Goal: Obtain resource: Obtain resource

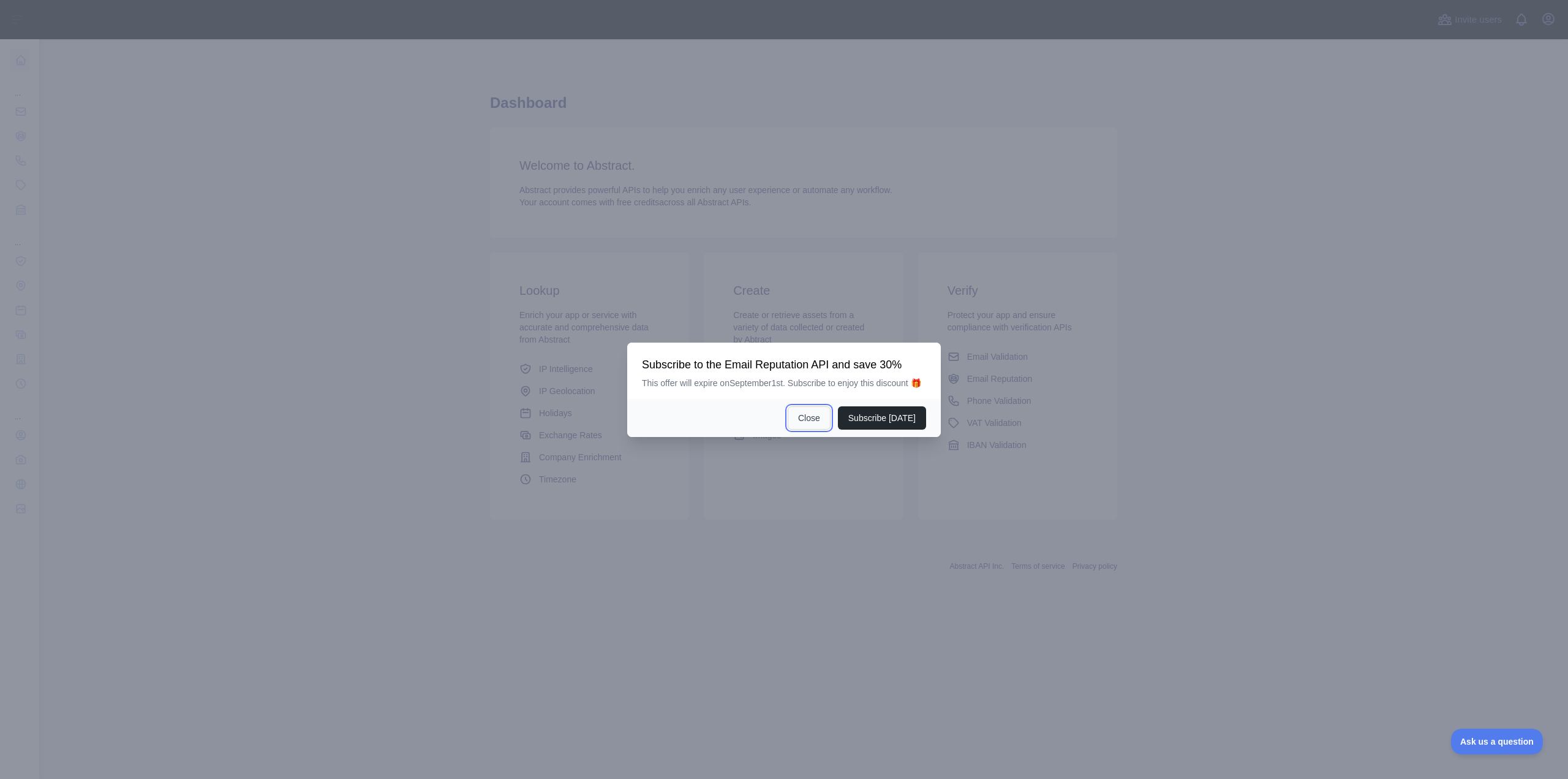
click at [828, 415] on button "Close" at bounding box center [808, 418] width 43 height 23
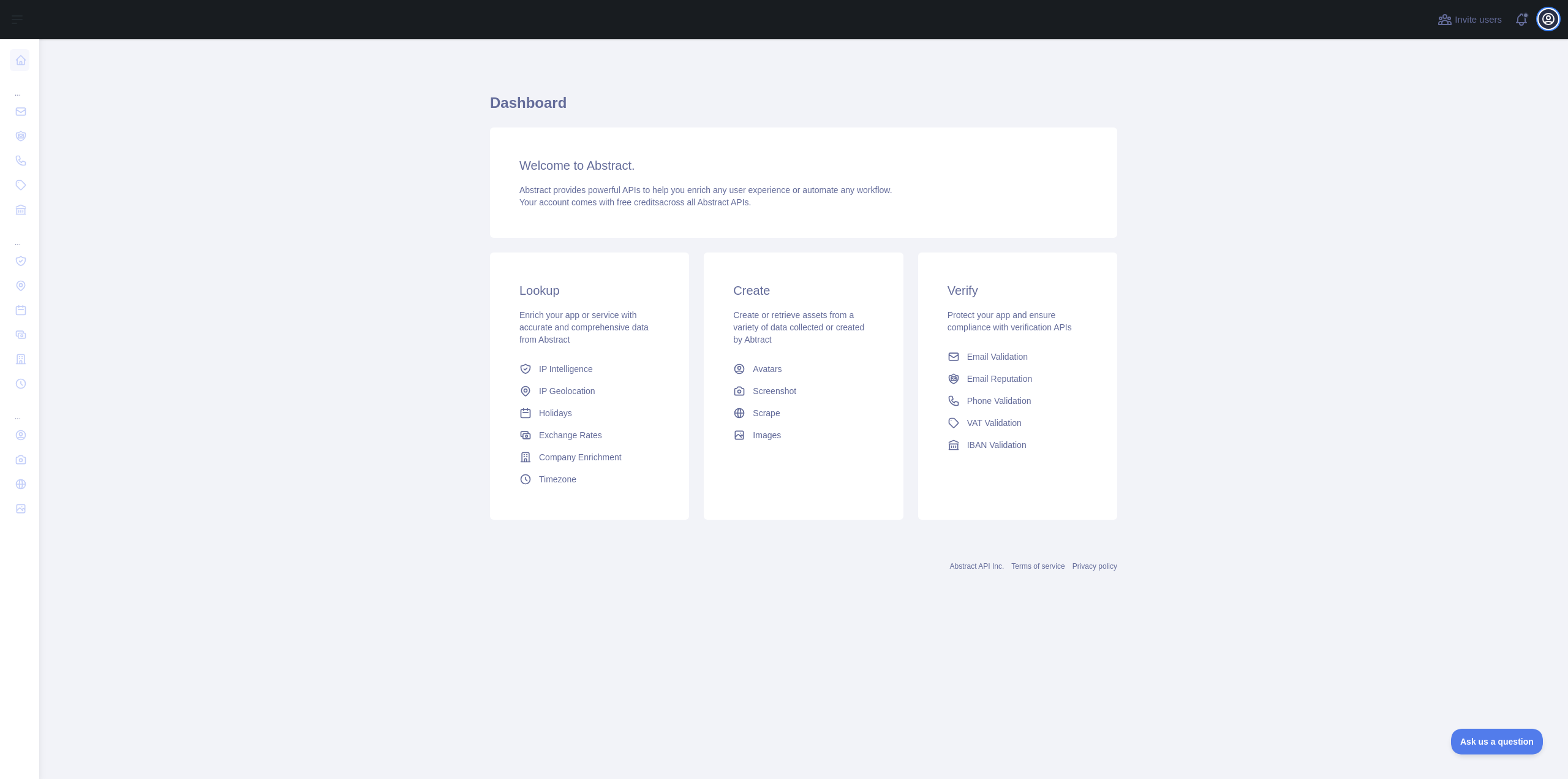
click at [1549, 19] on icon "button" at bounding box center [1548, 19] width 11 height 11
click at [1471, 85] on link "Account settings" at bounding box center [1489, 88] width 137 height 22
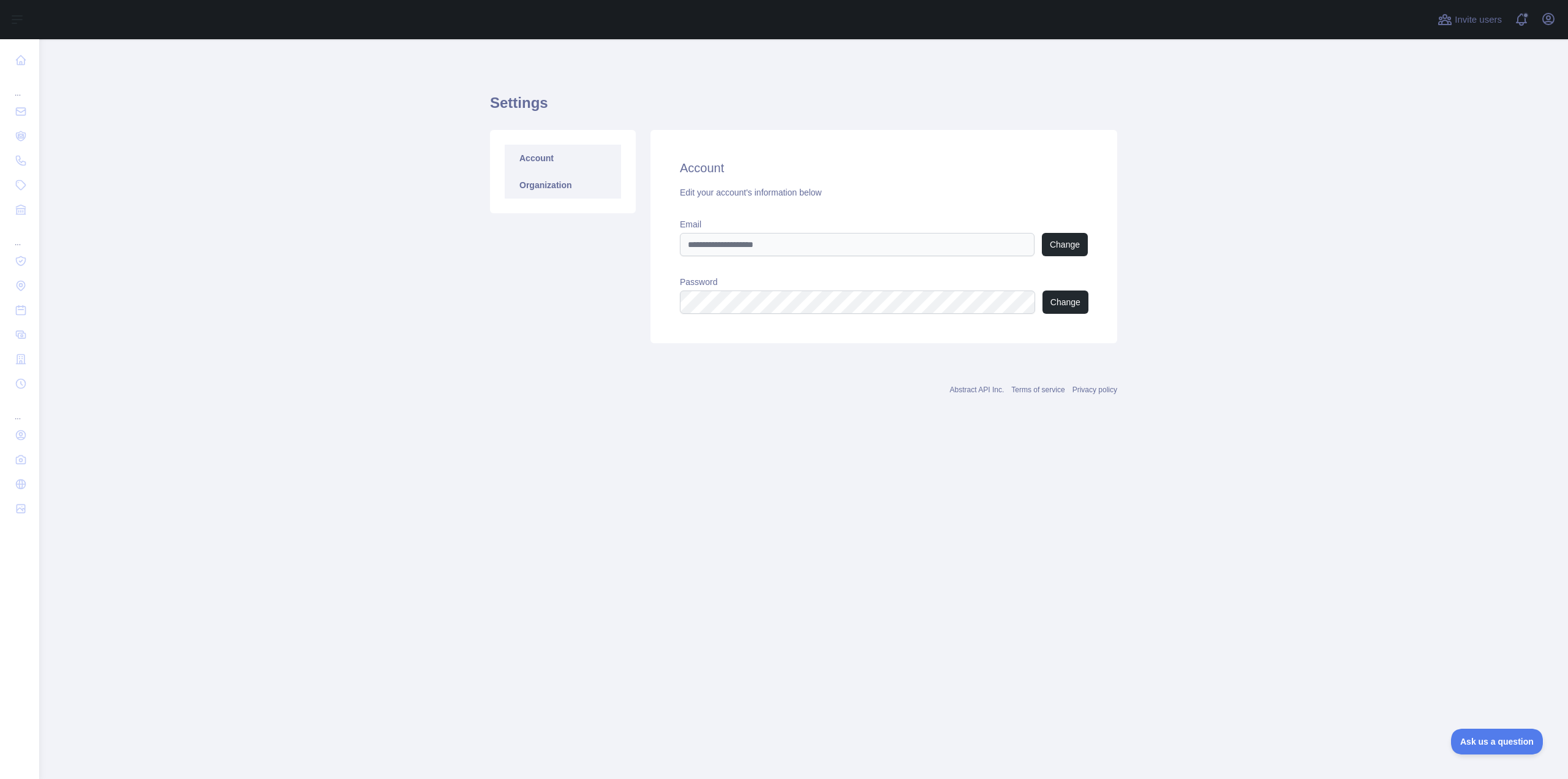
click at [546, 180] on link "Organization" at bounding box center [563, 185] width 117 height 27
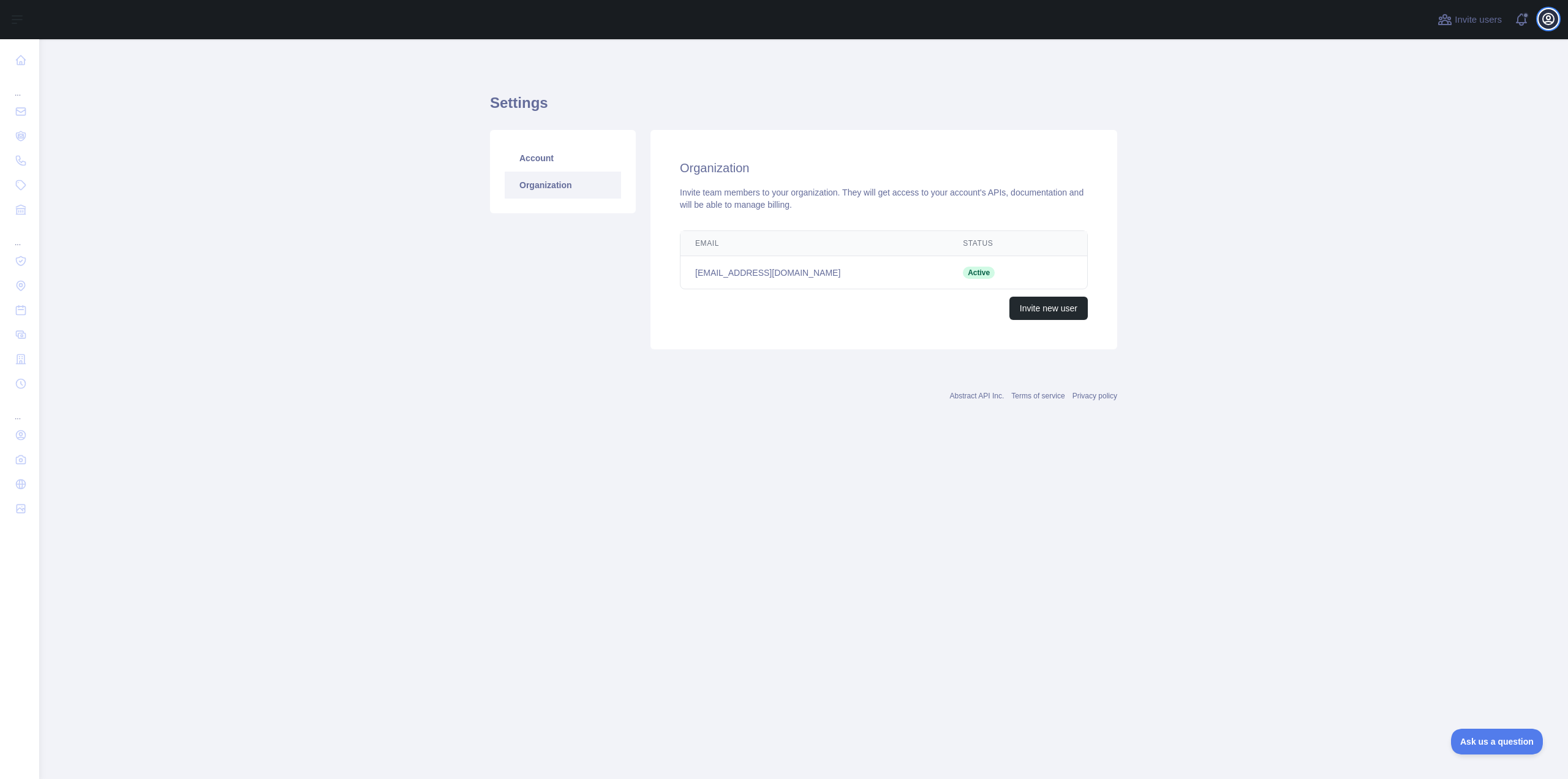
click at [1547, 18] on icon "button" at bounding box center [1548, 19] width 11 height 11
click at [1321, 579] on main "Settings Account Organization Organization Invite team members to your organiza…" at bounding box center [803, 409] width 1528 height 740
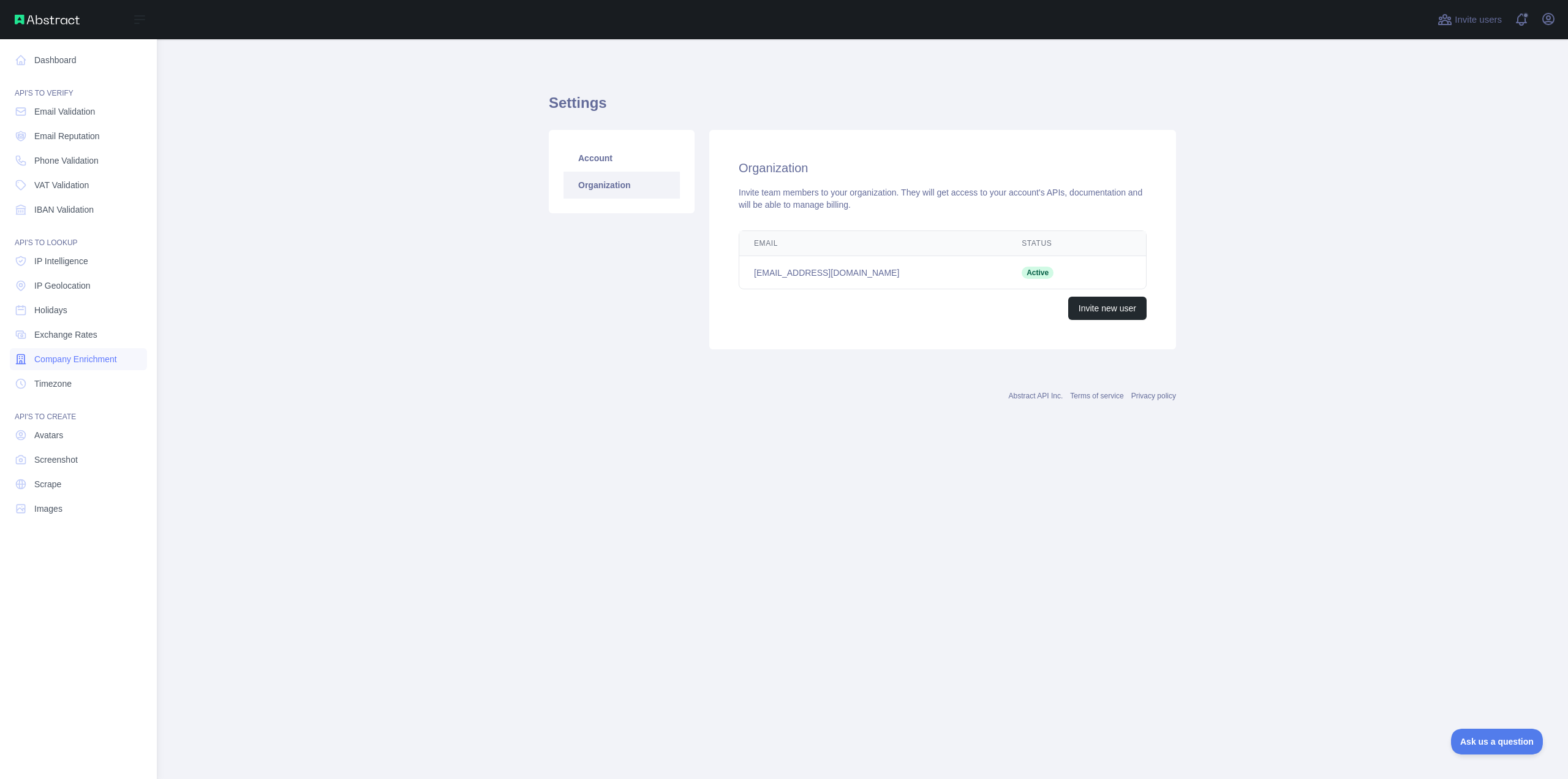
click at [87, 352] on link "Company Enrichment" at bounding box center [78, 359] width 137 height 22
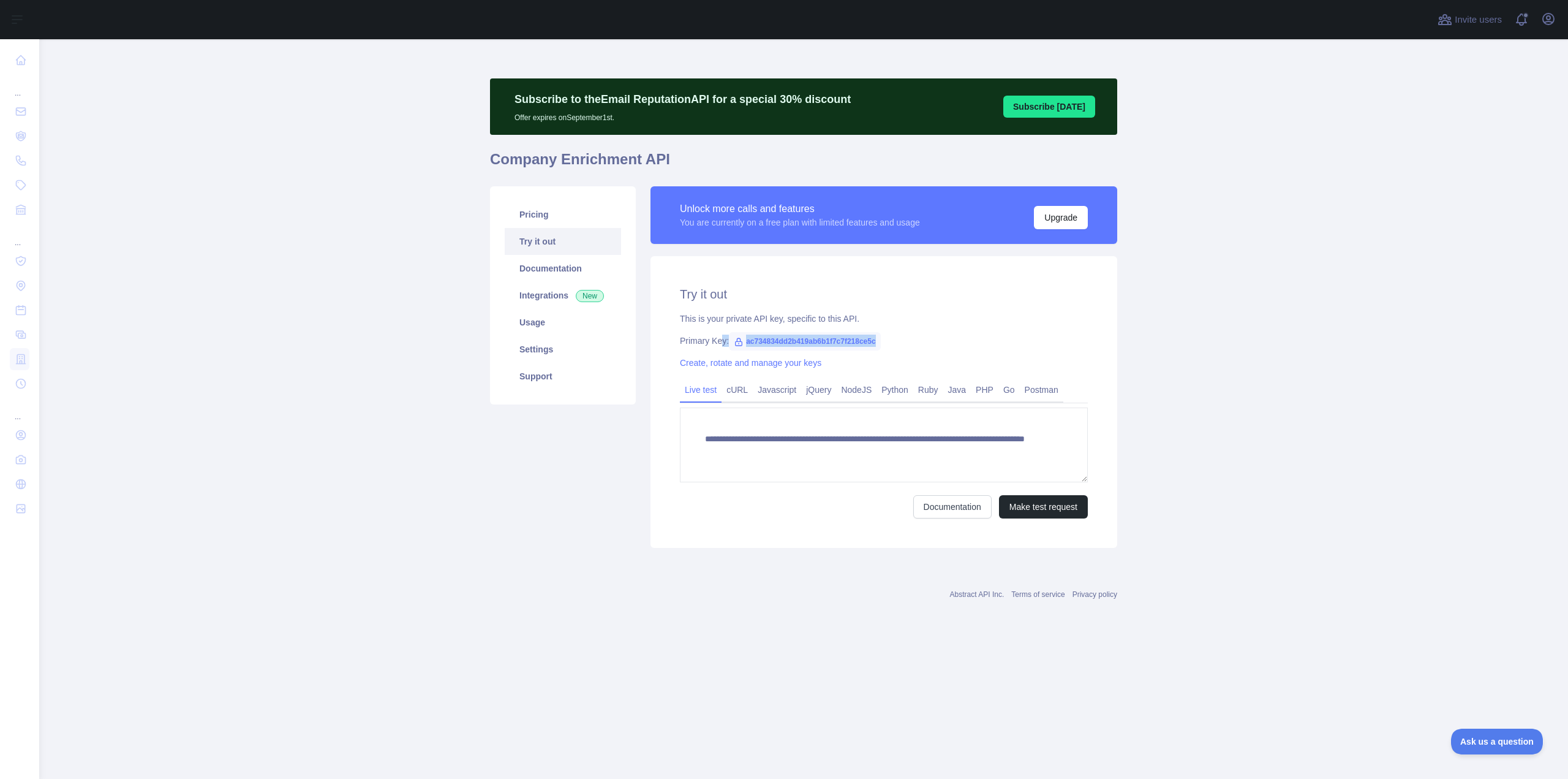
drag, startPoint x: 867, startPoint y: 340, endPoint x: 718, endPoint y: 337, distance: 149.0
click at [718, 337] on div "Primary Key: ac734834dd2b419ab6b1f7c7f218ce5c" at bounding box center [883, 341] width 408 height 13
drag, startPoint x: 779, startPoint y: 342, endPoint x: 1002, endPoint y: 316, distance: 224.5
click at [1020, 318] on div "This is your private API key, specific to this API." at bounding box center [883, 319] width 408 height 13
drag, startPoint x: 743, startPoint y: 340, endPoint x: 901, endPoint y: 343, distance: 158.0
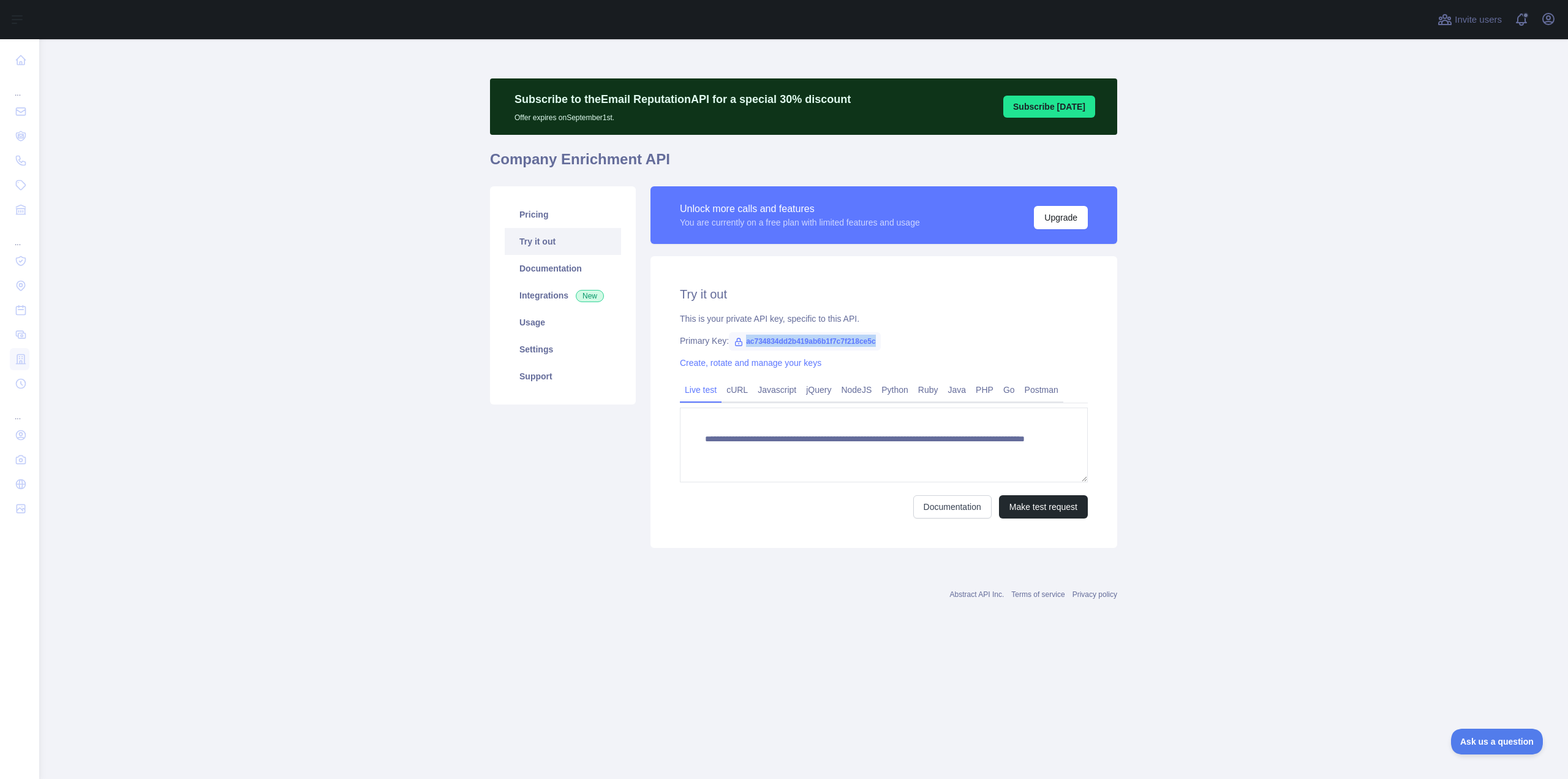
click at [901, 343] on div "Primary Key: ac734834dd2b419ab6b1f7c7f218ce5c" at bounding box center [883, 341] width 408 height 13
copy span "ac734834dd2b419ab6b1f7c7f218ce5c"
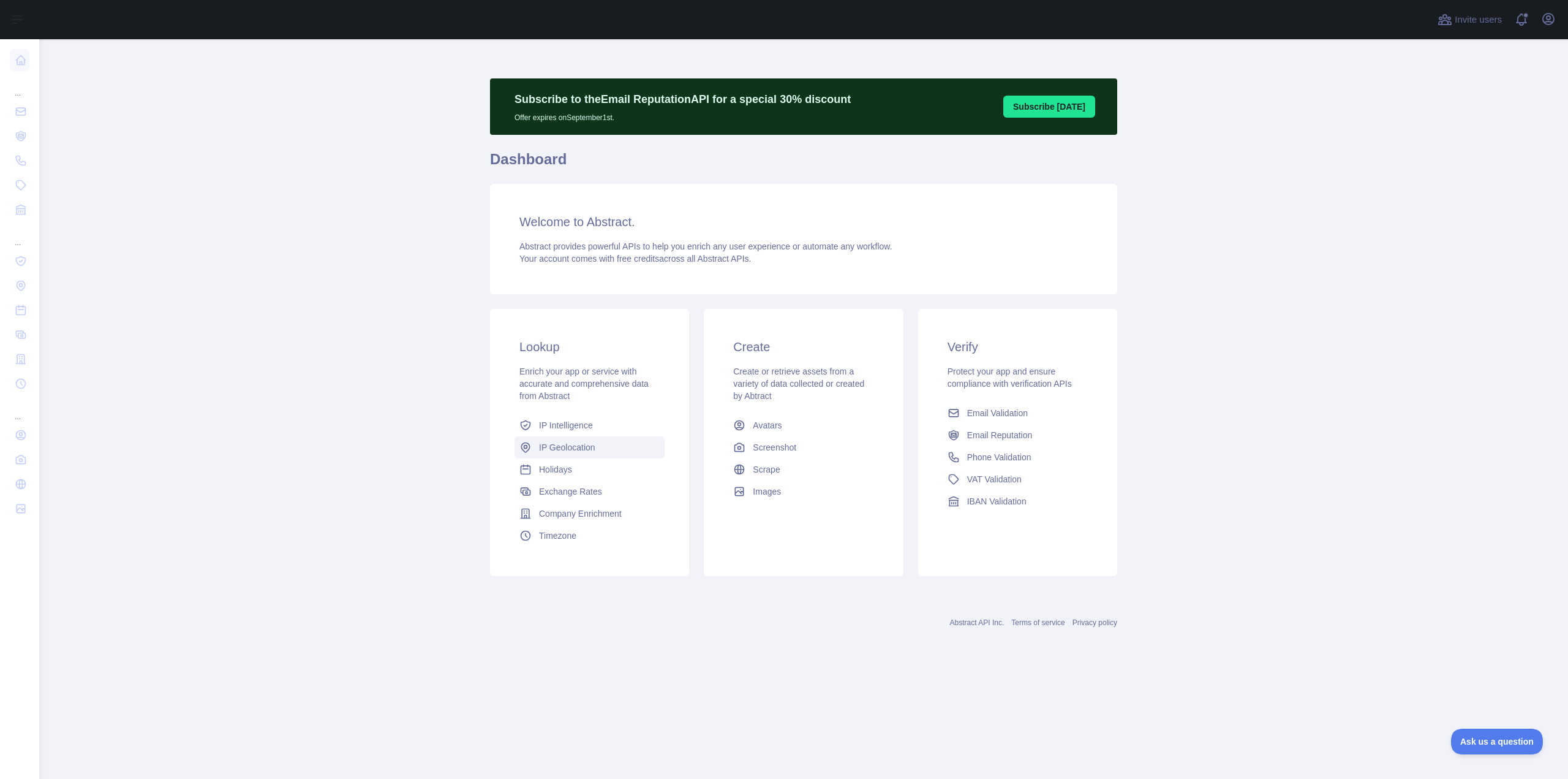
click at [584, 445] on span "IP Geolocation" at bounding box center [567, 447] width 56 height 13
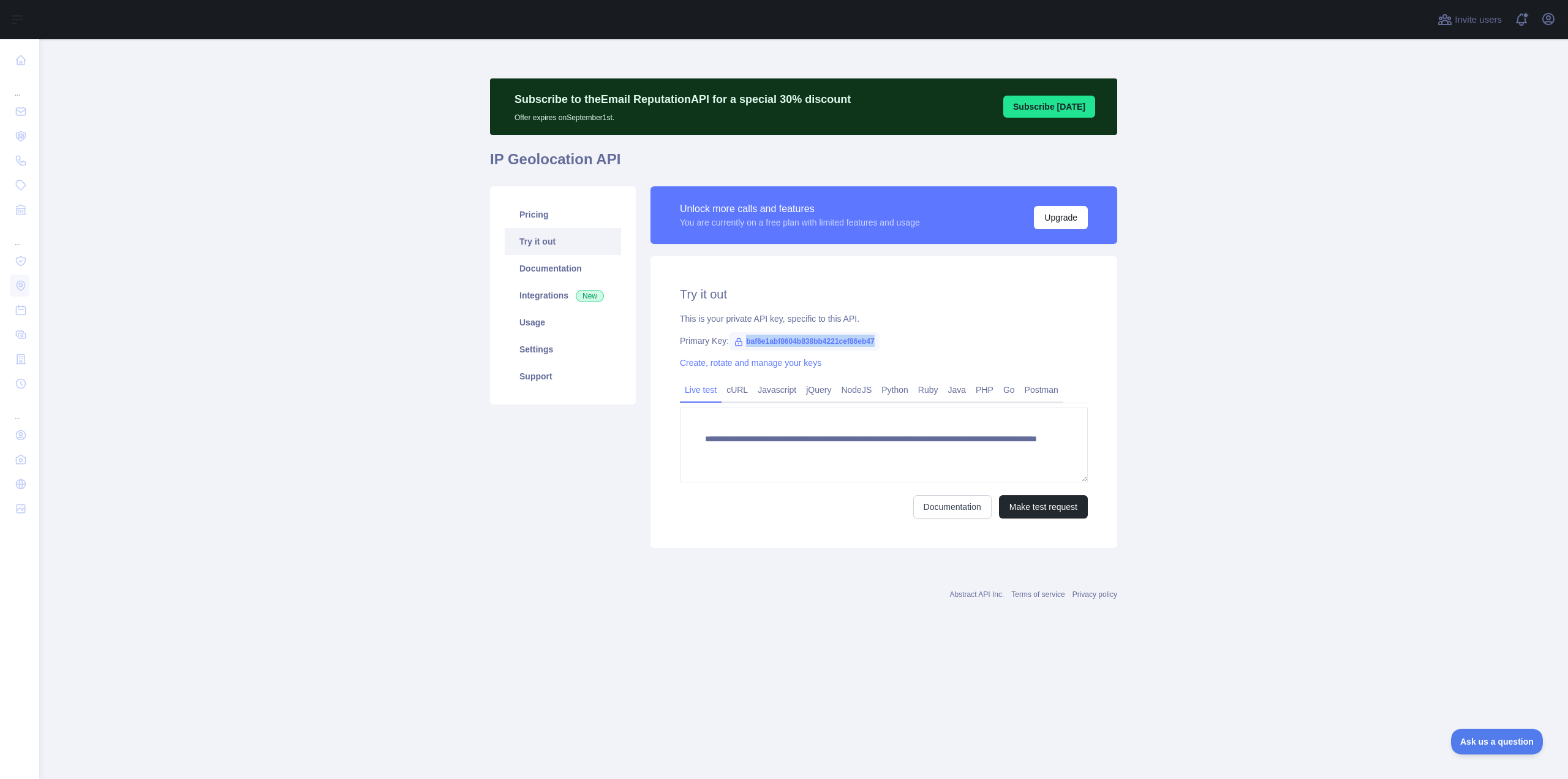
drag, startPoint x: 875, startPoint y: 342, endPoint x: 744, endPoint y: 340, distance: 131.0
click at [744, 340] on span "baf6e1abf8604b838bb4221cef86eb47" at bounding box center [804, 341] width 150 height 18
copy span "baf6e1abf8604b838bb4221cef86eb47"
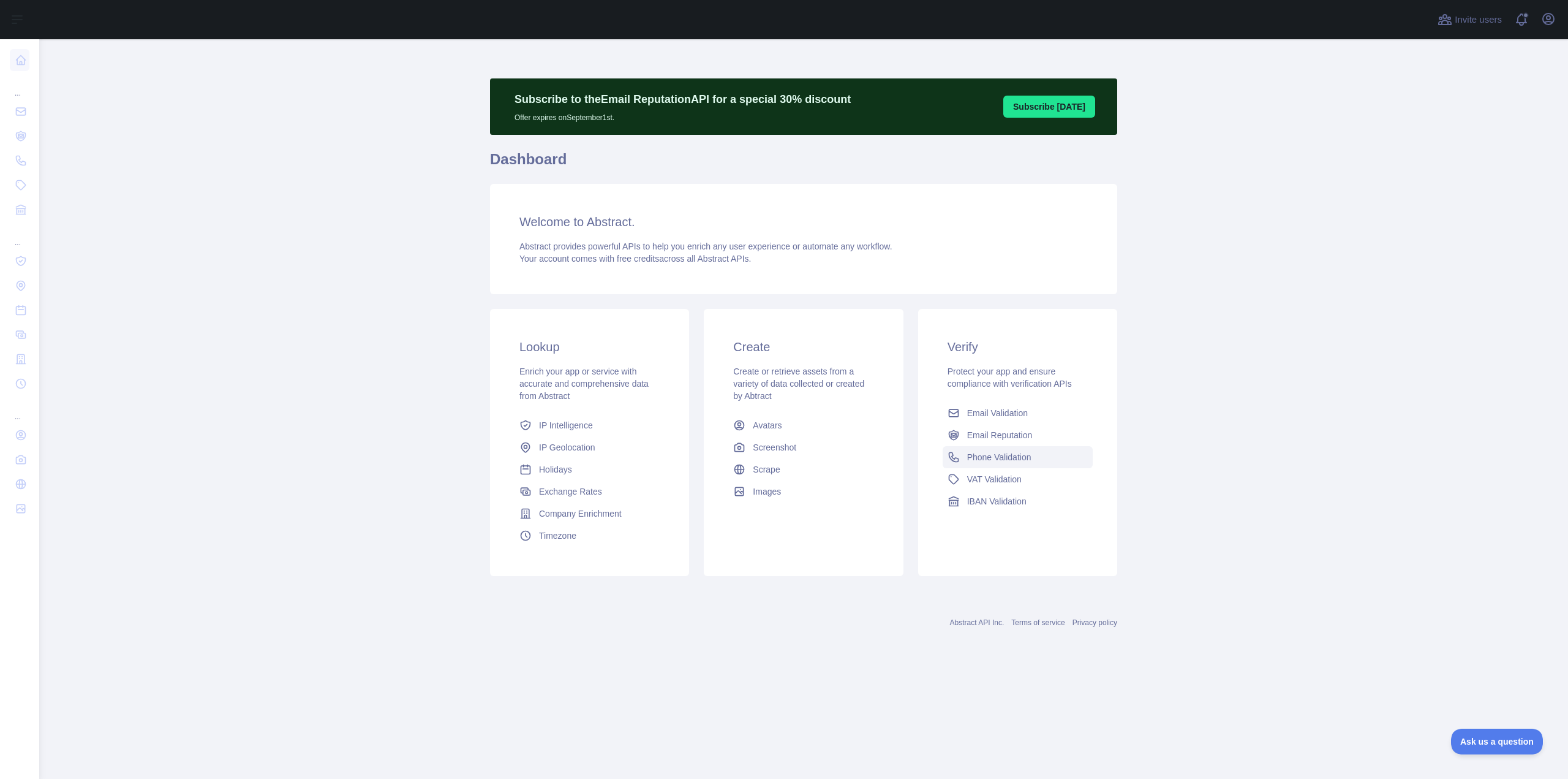
click at [1009, 461] on span "Phone Validation" at bounding box center [999, 457] width 64 height 13
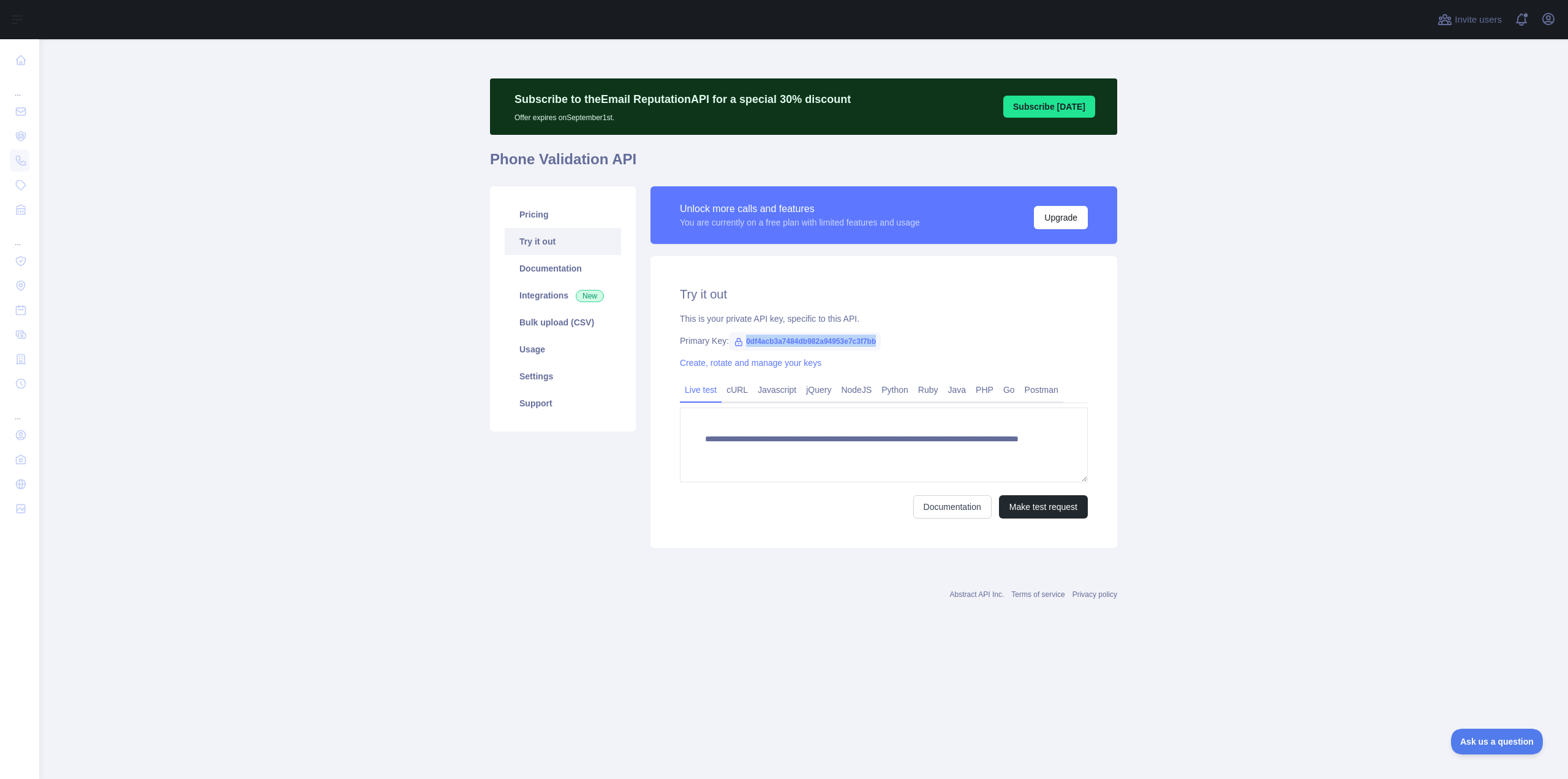
drag, startPoint x: 877, startPoint y: 341, endPoint x: 740, endPoint y: 333, distance: 137.2
click at [740, 333] on span "0df4acb3a7484db982a94953e7c3f7bb" at bounding box center [804, 341] width 152 height 18
copy span "0df4acb3a7484db982a94953e7c3f7bb"
